Goal: Information Seeking & Learning: Check status

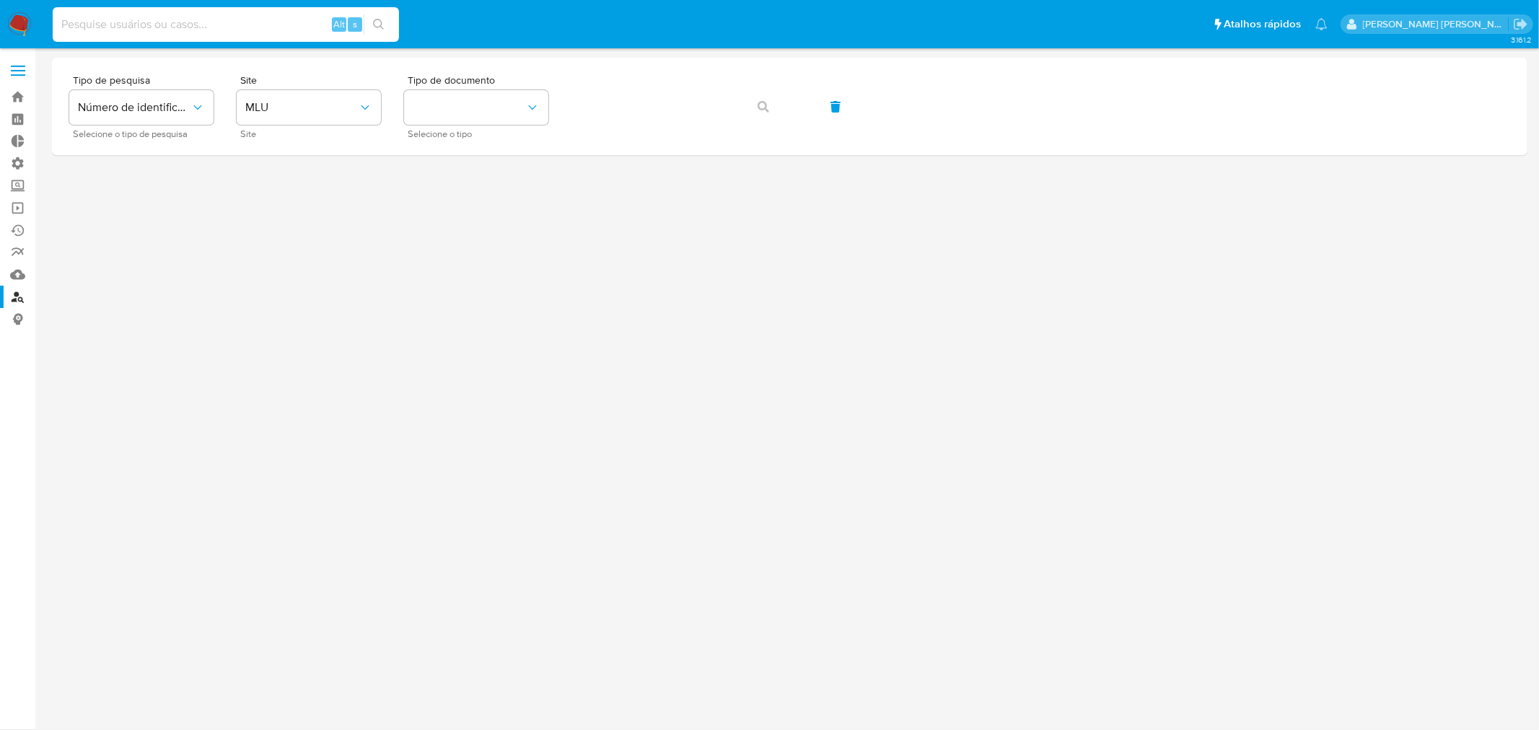
click at [159, 25] on input at bounding box center [226, 24] width 346 height 19
paste input "377599134"
type input "377599134"
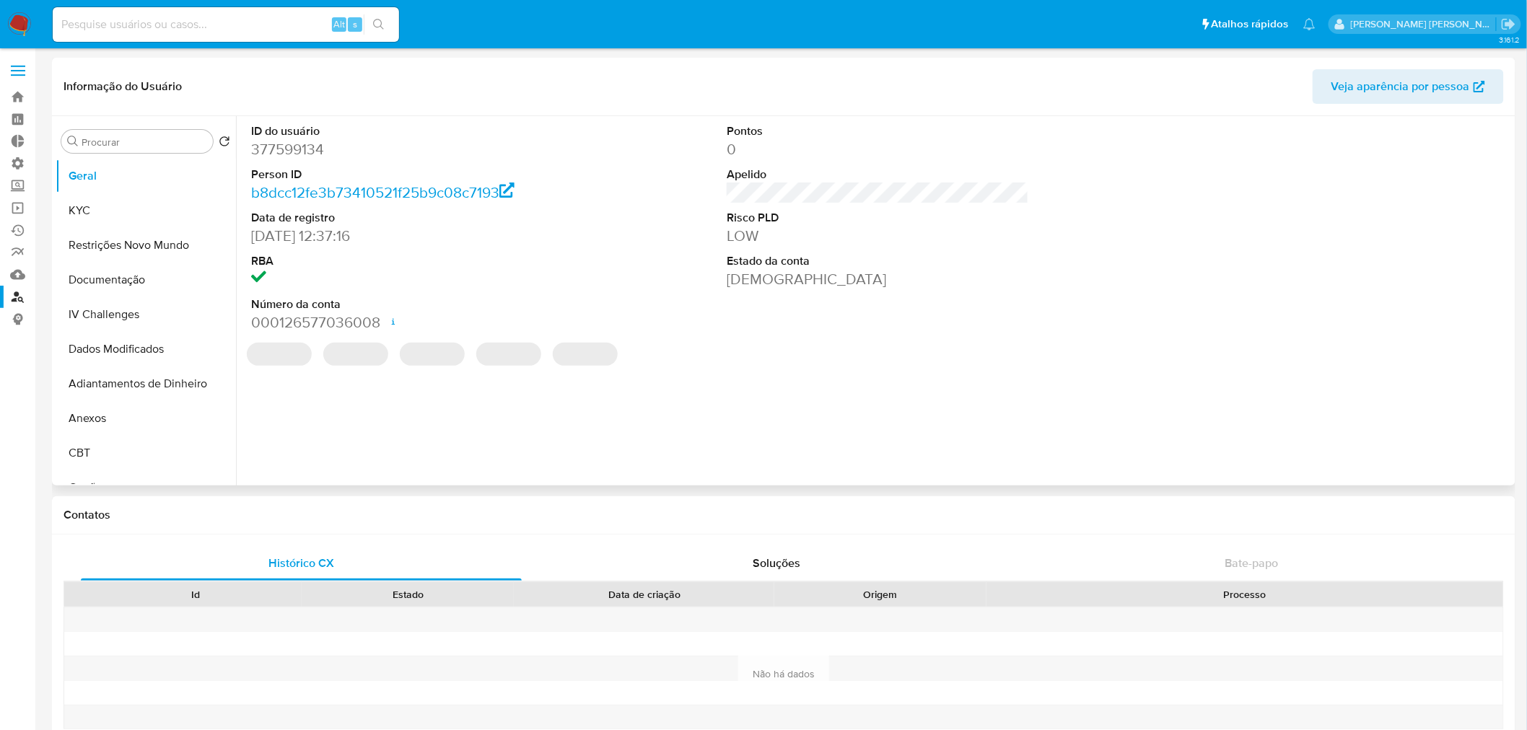
select select "10"
click at [54, 206] on div "Procurar Retornar ao pedido padrão [PERSON_NAME] Restrições Novo Mundo Document…" at bounding box center [783, 300] width 1463 height 369
click at [87, 206] on button "KYC" at bounding box center [140, 210] width 169 height 35
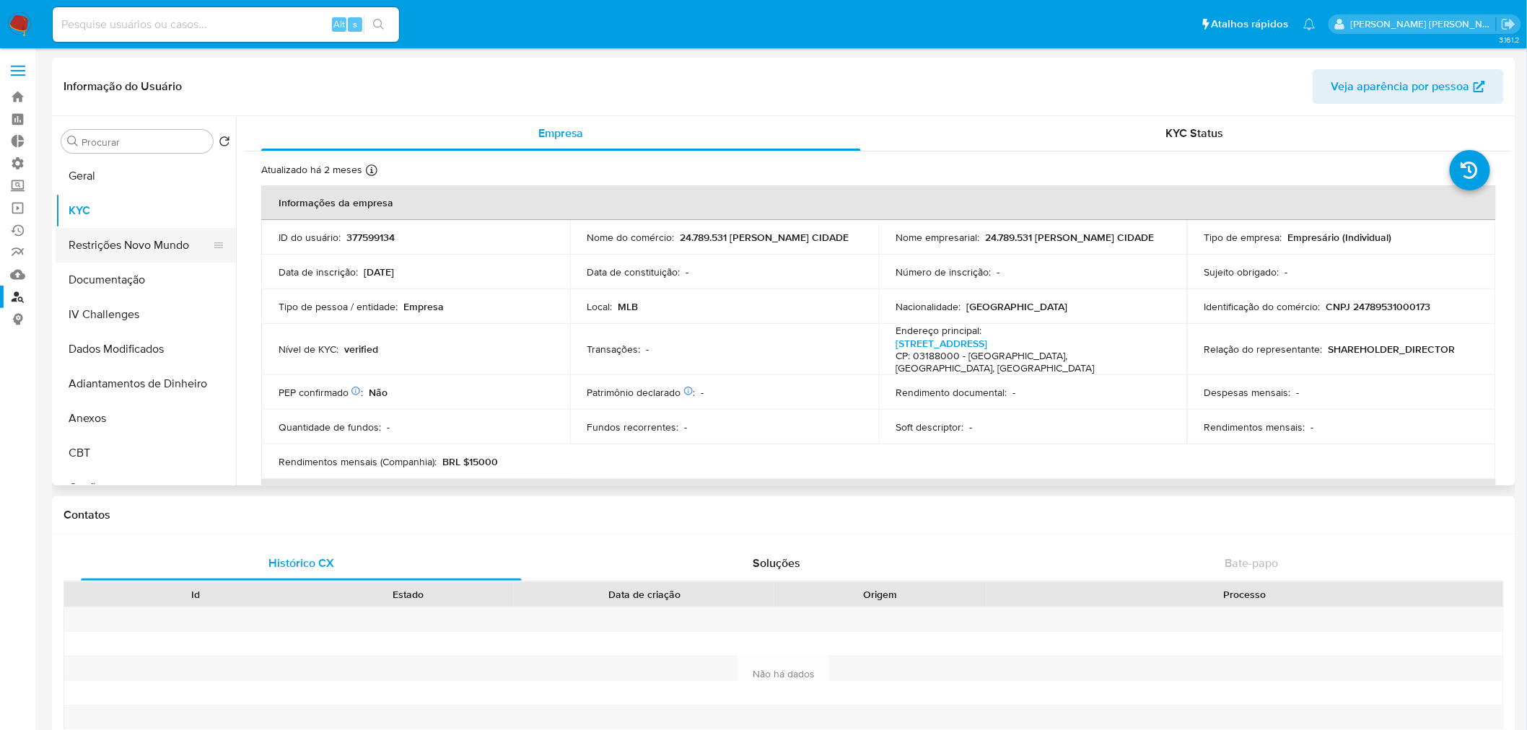
click at [131, 247] on button "Restrições Novo Mundo" at bounding box center [140, 245] width 169 height 35
